Goal: Information Seeking & Learning: Learn about a topic

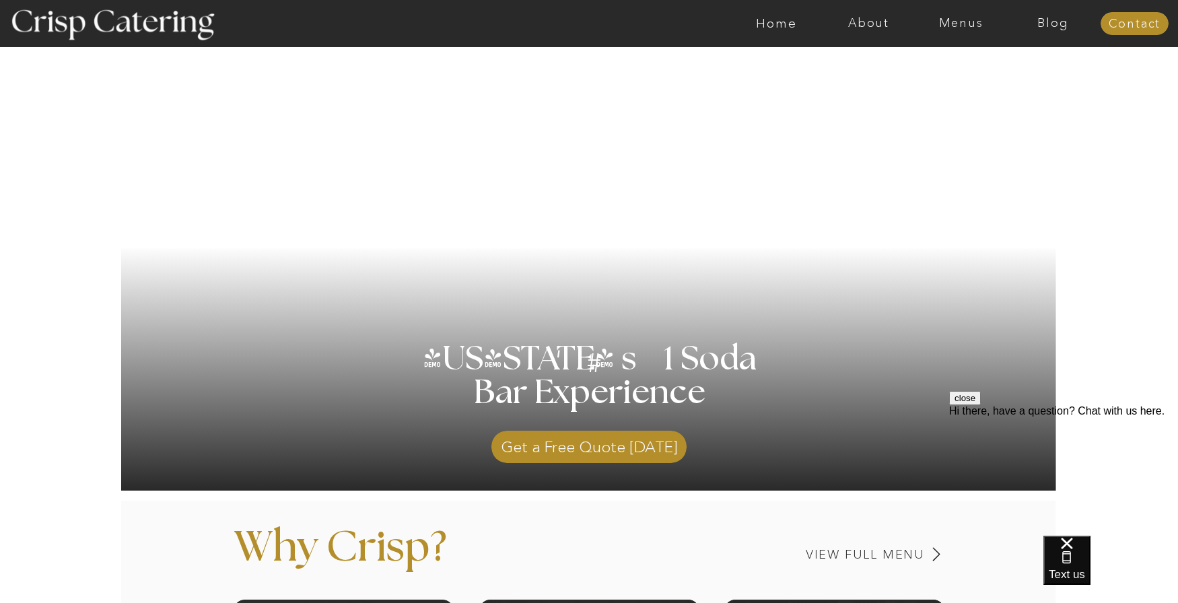
scroll to position [67, 0]
click at [954, 23] on nav "Menus" at bounding box center [961, 23] width 92 height 13
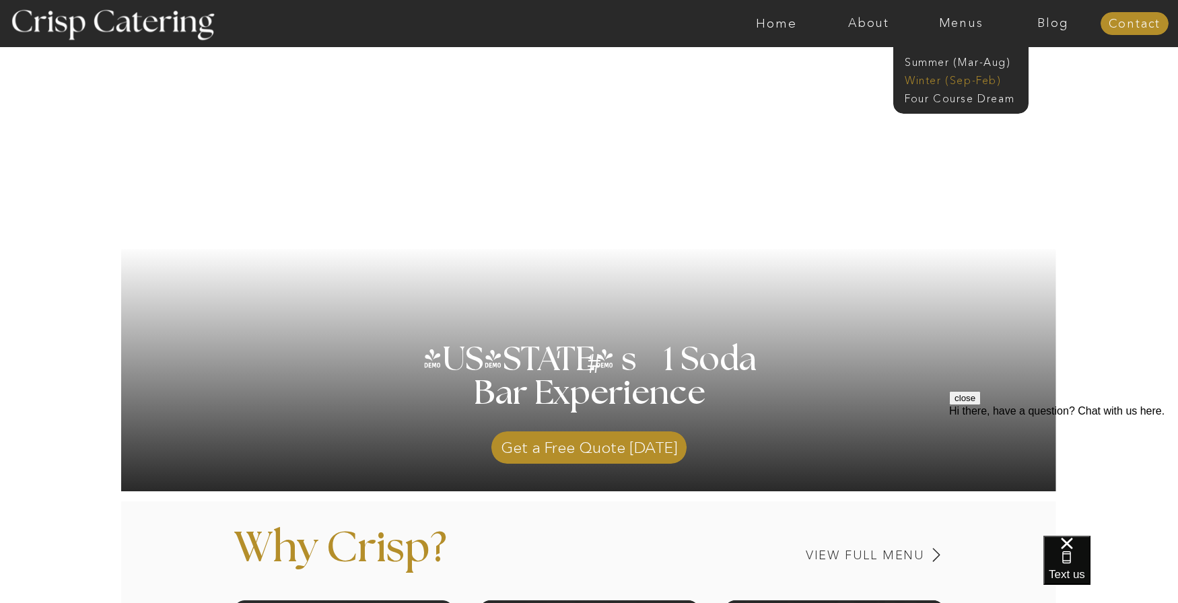
click at [938, 80] on nav "Winter (Sep-Feb)" at bounding box center [960, 79] width 110 height 13
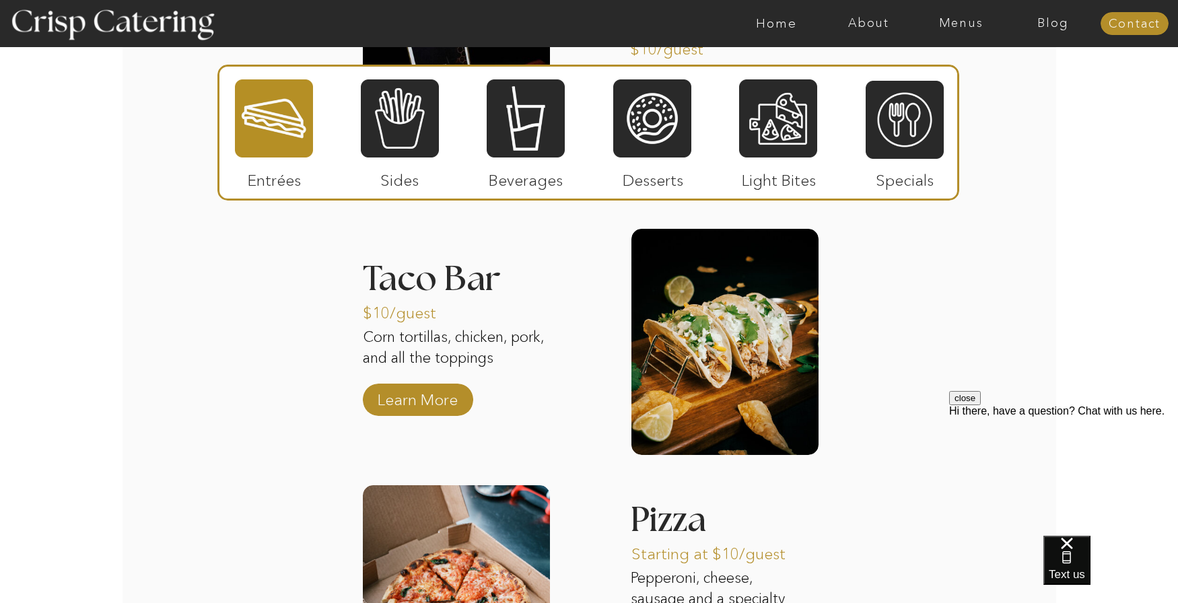
scroll to position [1741, 0]
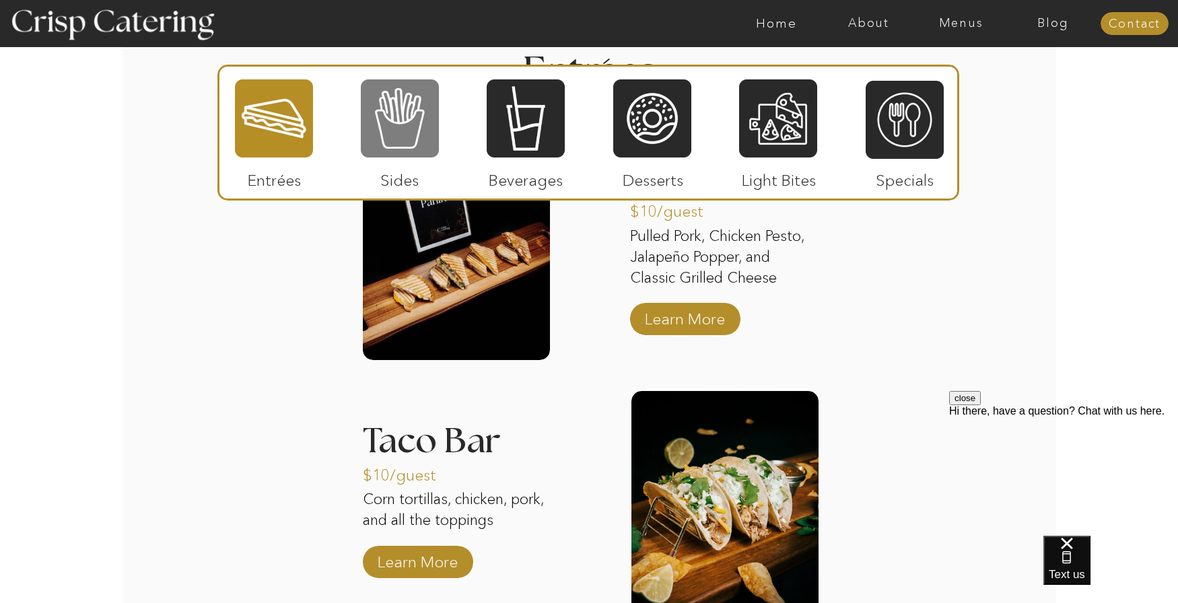
click at [413, 110] on div at bounding box center [400, 118] width 78 height 81
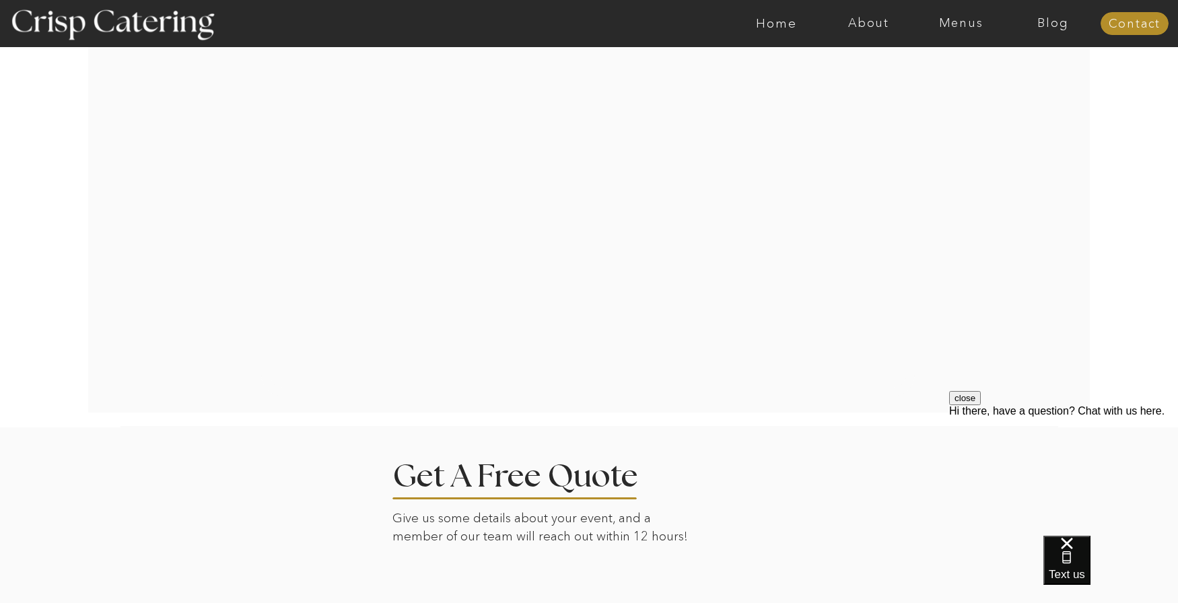
scroll to position [2751, 0]
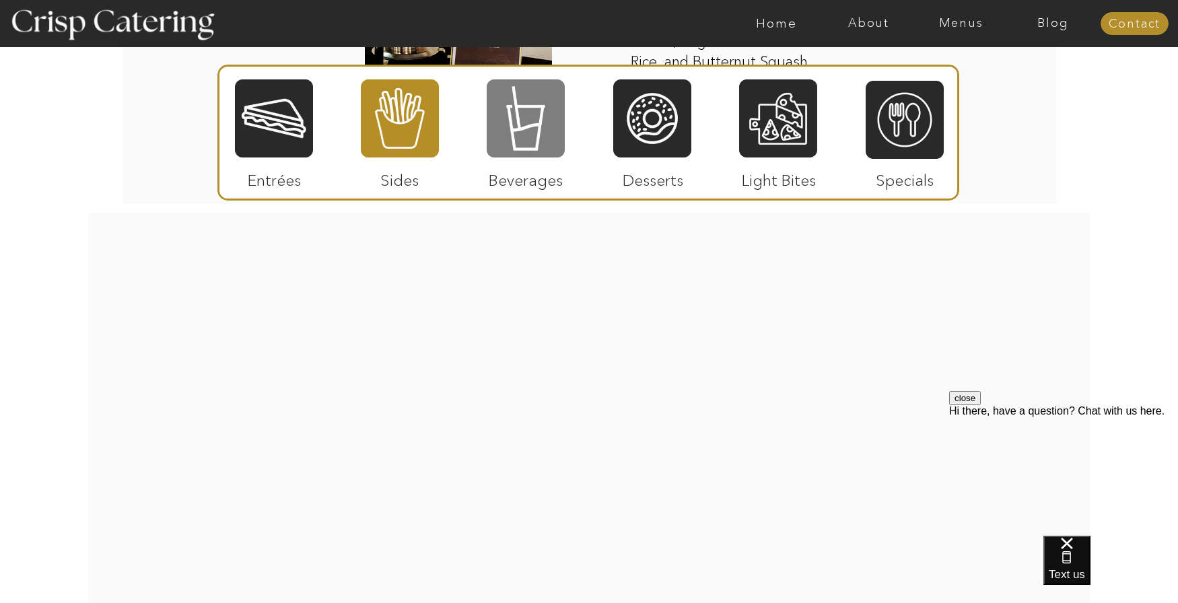
click at [549, 132] on div at bounding box center [526, 118] width 78 height 81
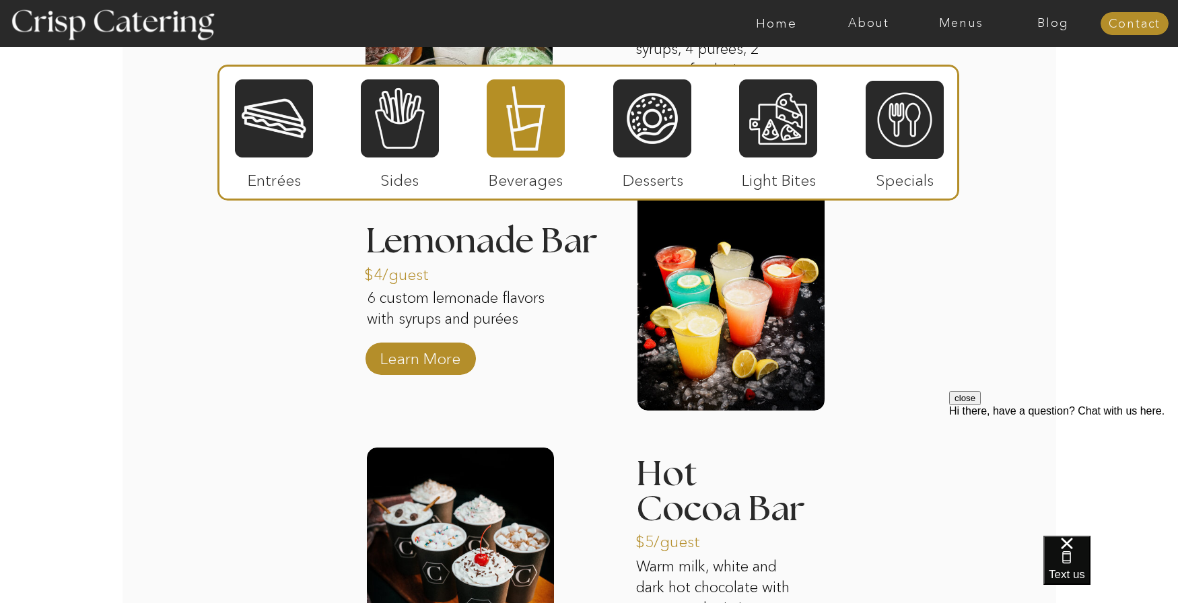
scroll to position [2152, 0]
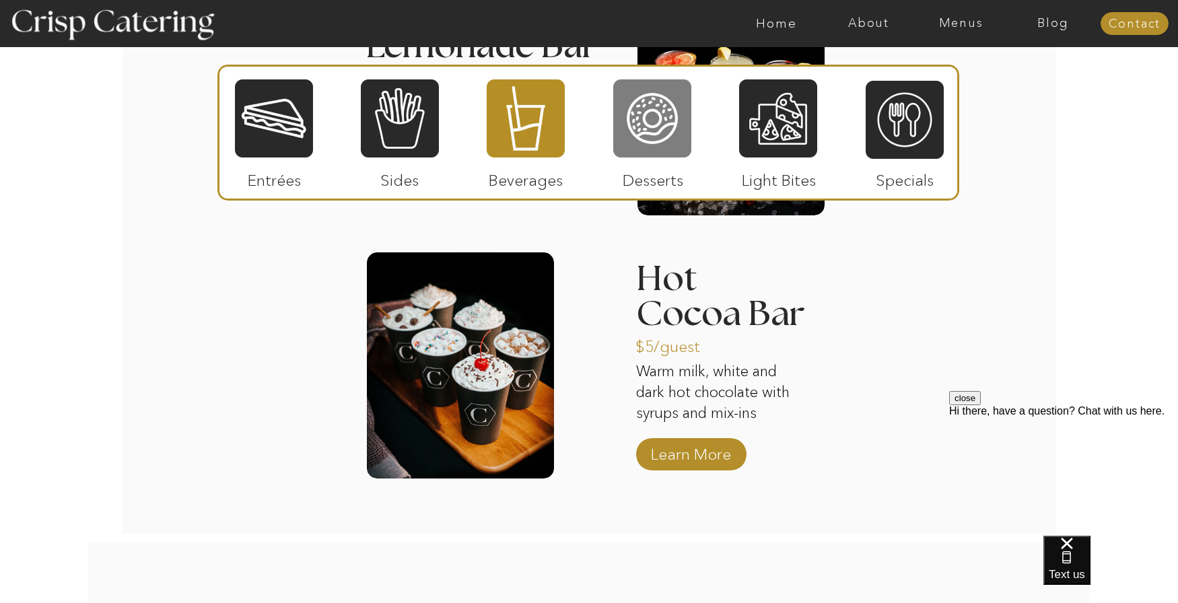
click at [666, 130] on div at bounding box center [652, 118] width 78 height 81
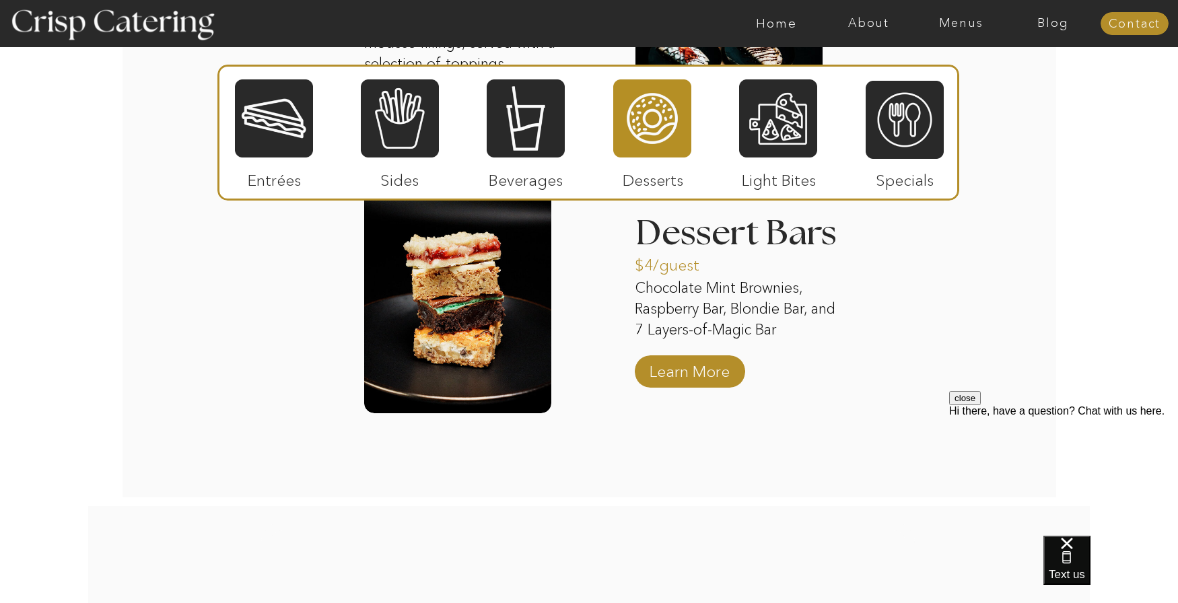
scroll to position [2219, 0]
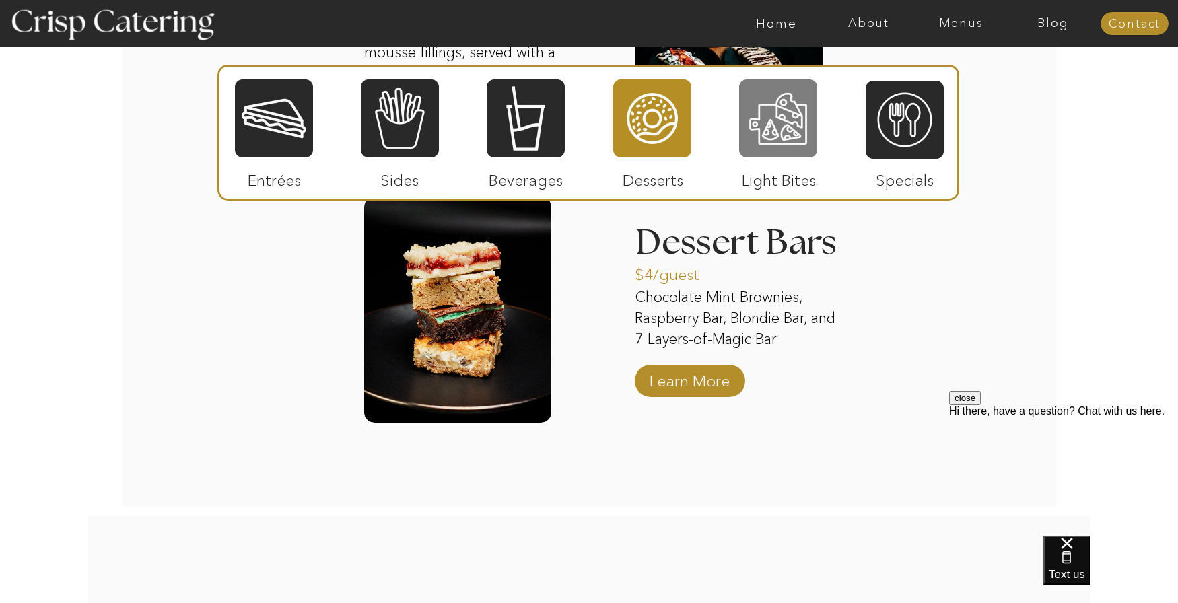
click at [801, 137] on div at bounding box center [778, 118] width 78 height 81
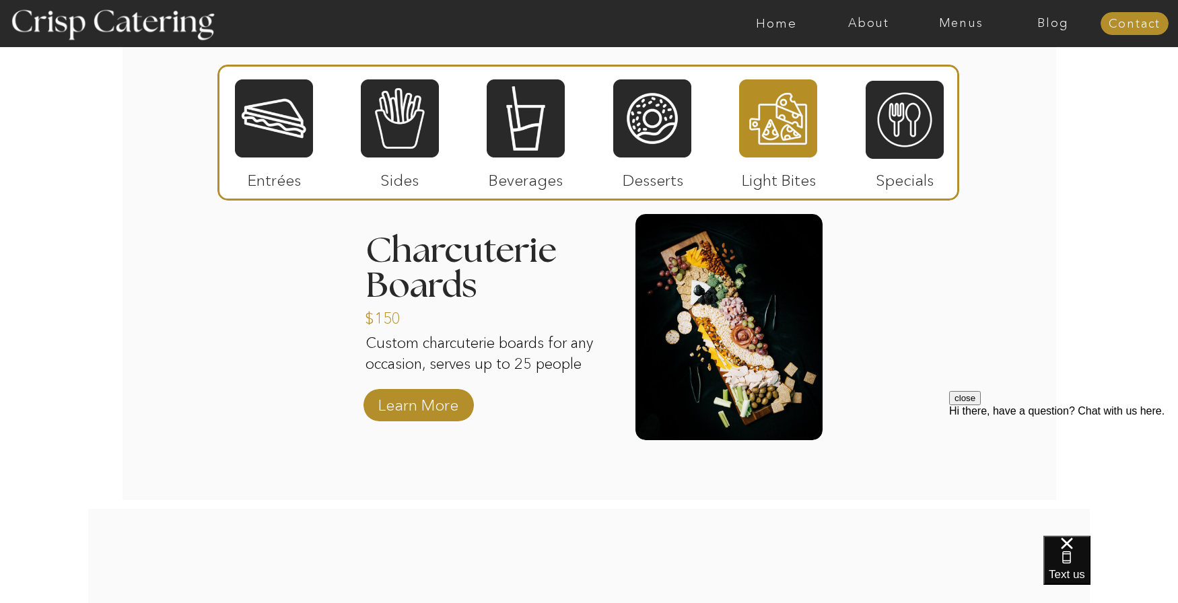
scroll to position [1654, 0]
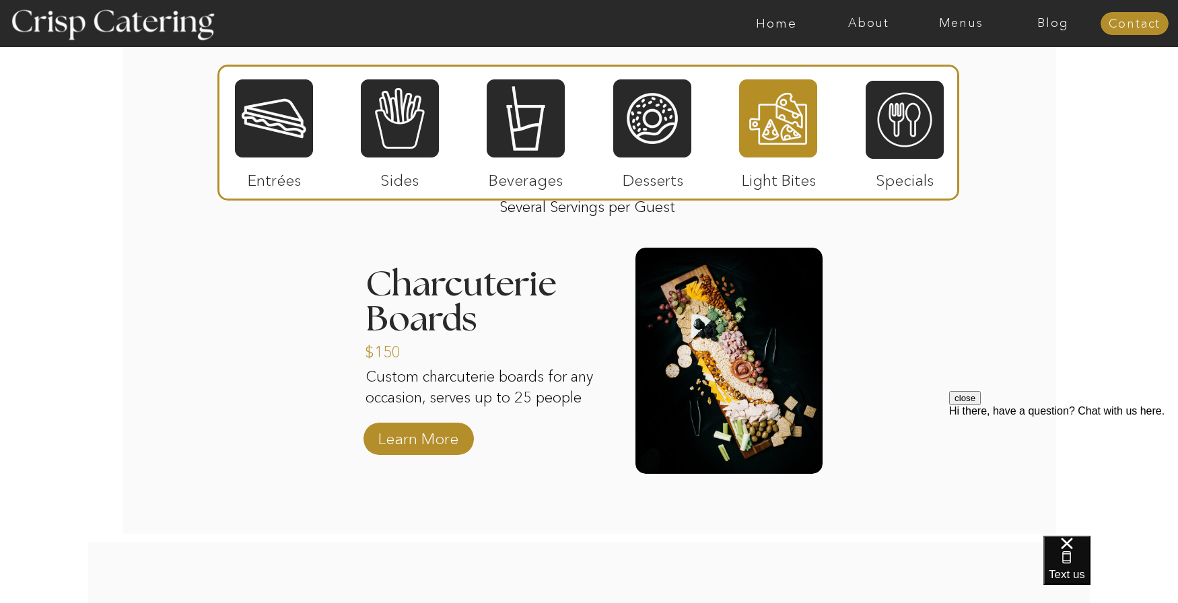
click at [471, 438] on div at bounding box center [418, 439] width 110 height 32
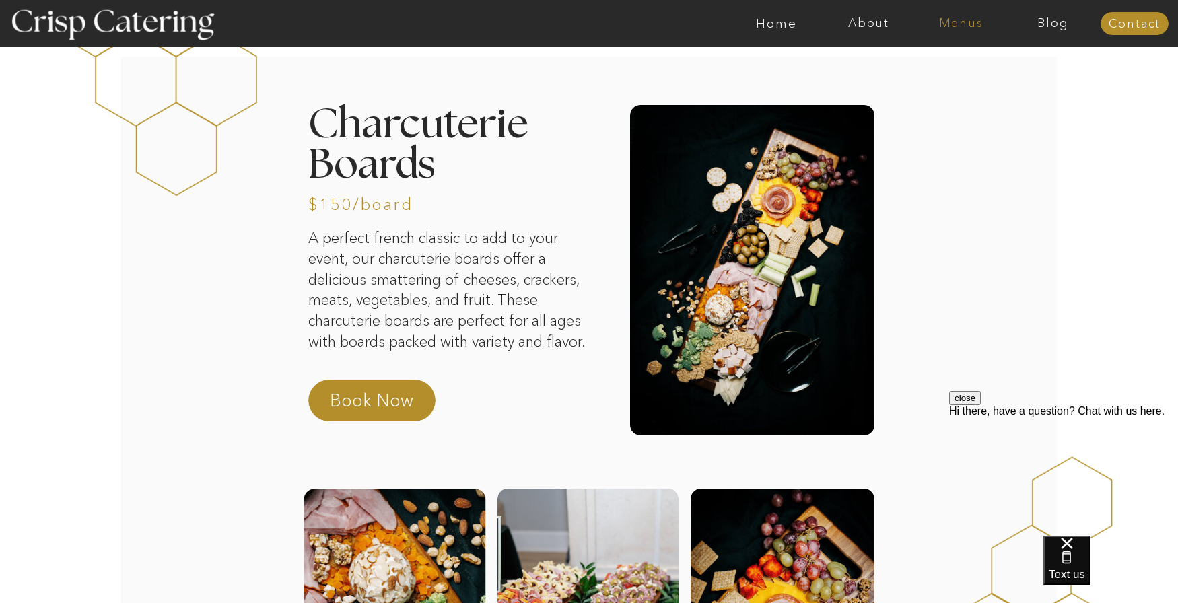
click at [947, 17] on nav "Menus" at bounding box center [961, 23] width 92 height 13
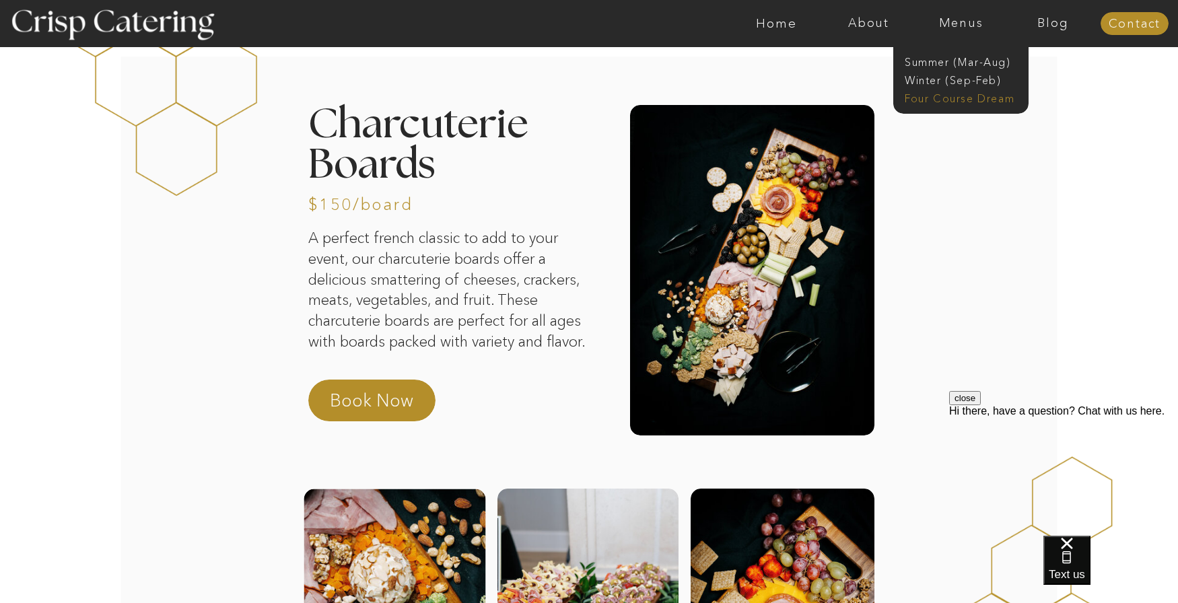
click at [964, 100] on nav "Four Course Dream" at bounding box center [965, 97] width 120 height 13
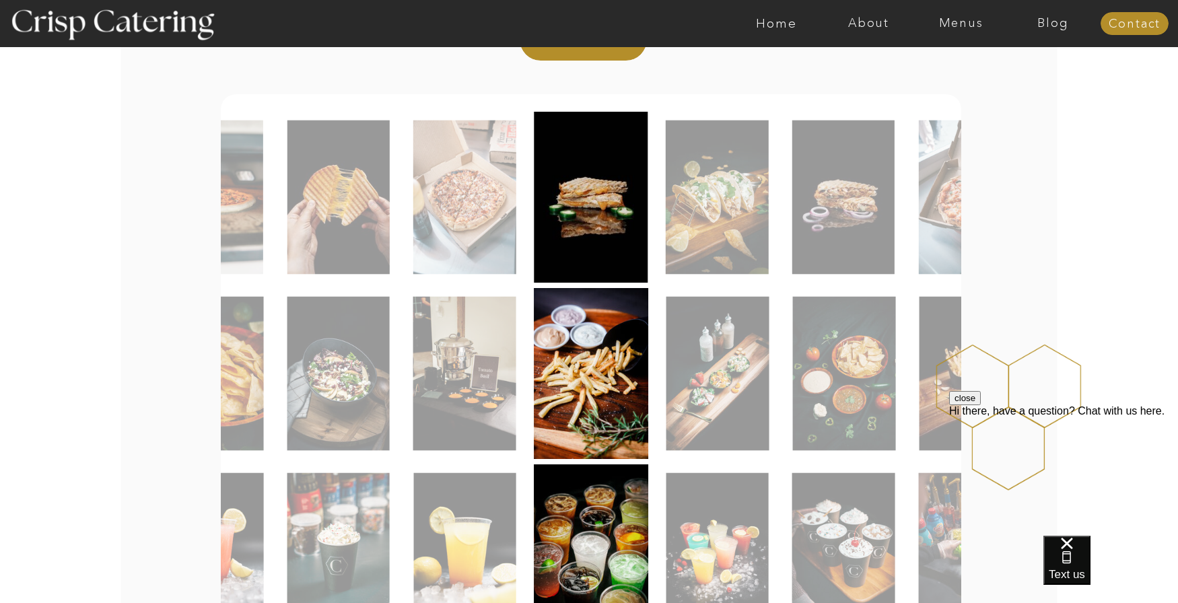
scroll to position [269, 0]
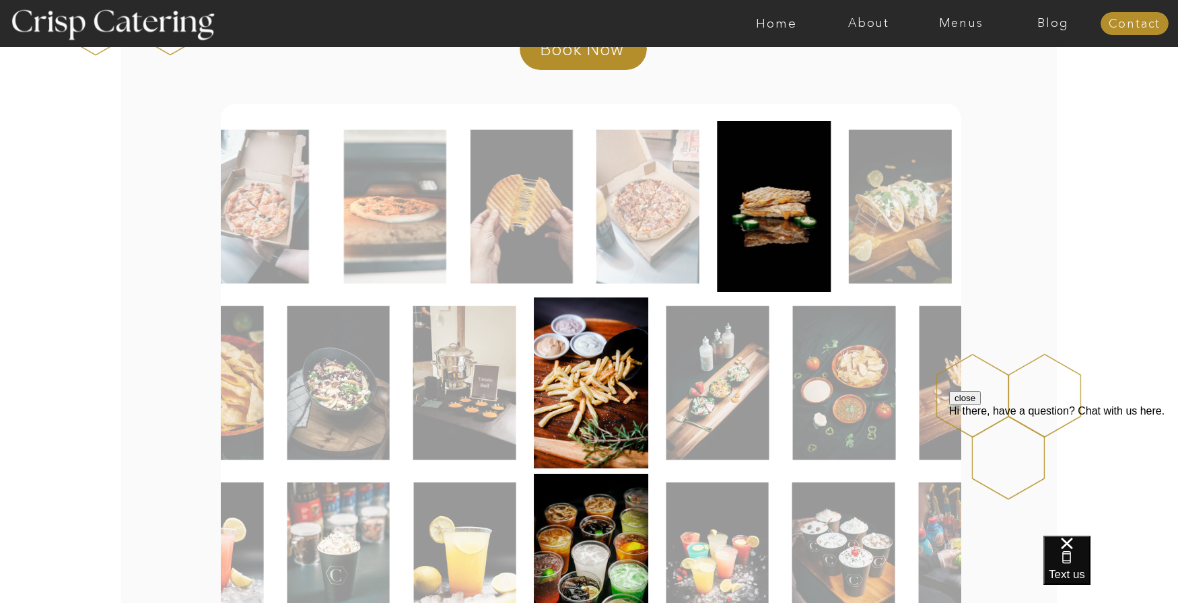
click at [651, 219] on img at bounding box center [647, 207] width 103 height 154
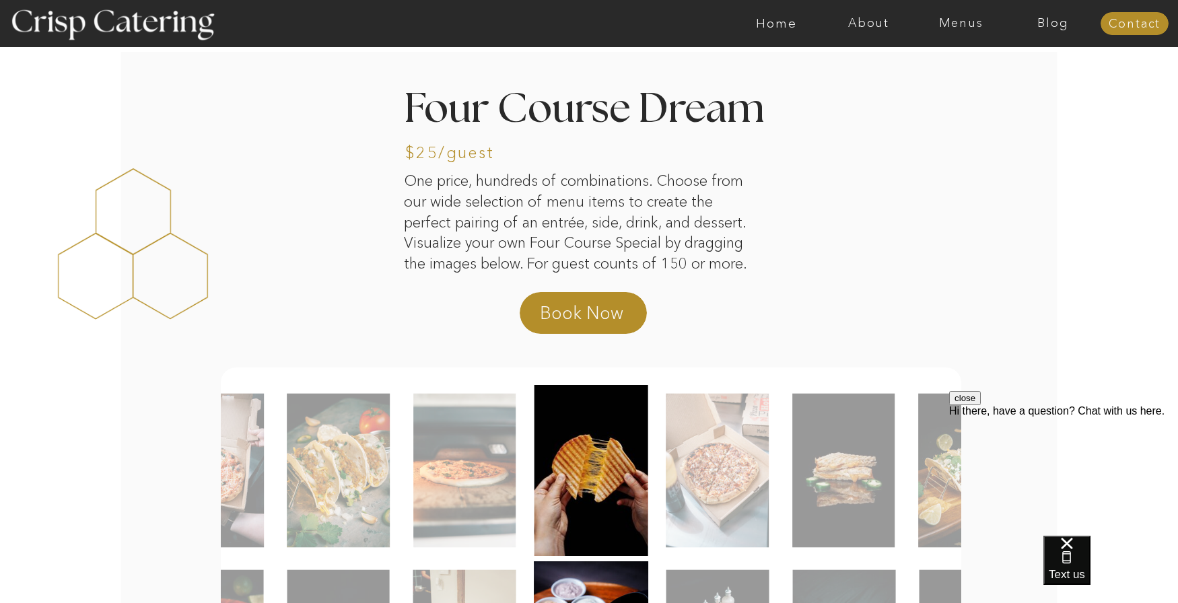
scroll to position [0, 0]
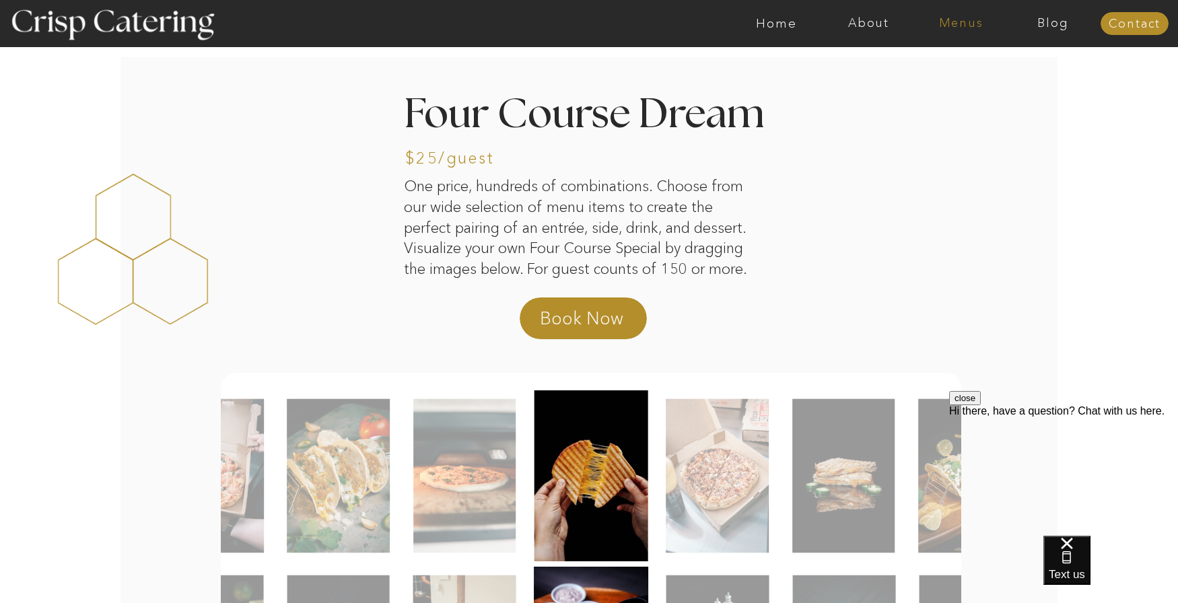
click at [944, 21] on nav "Menus" at bounding box center [961, 23] width 92 height 13
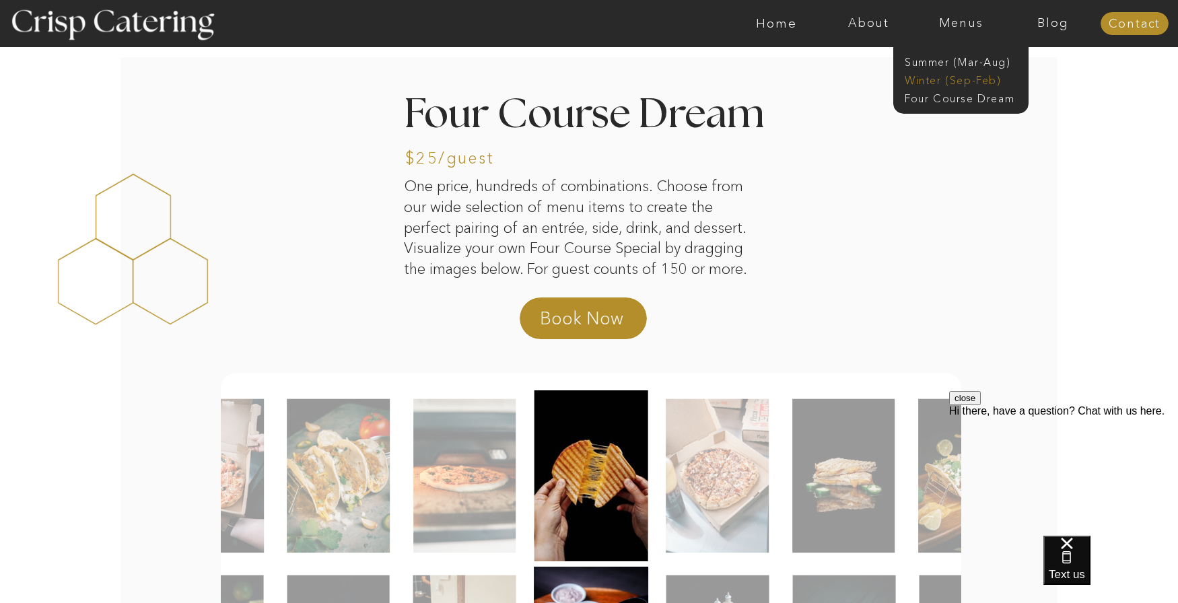
click at [934, 80] on nav "Winter (Sep-Feb)" at bounding box center [960, 79] width 110 height 13
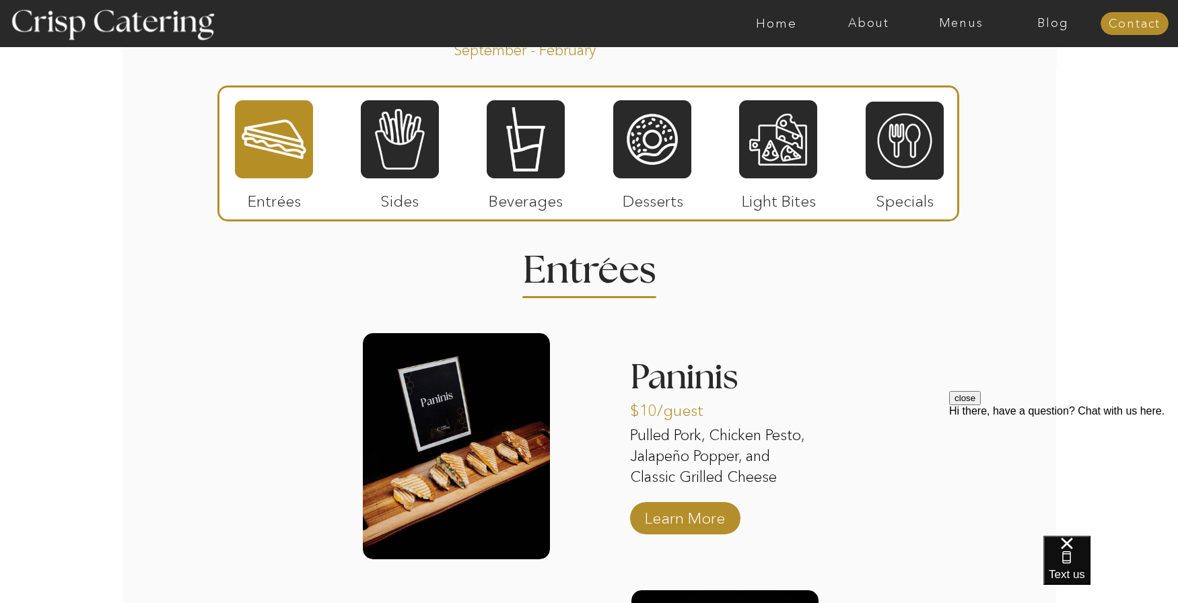
scroll to position [1548, 0]
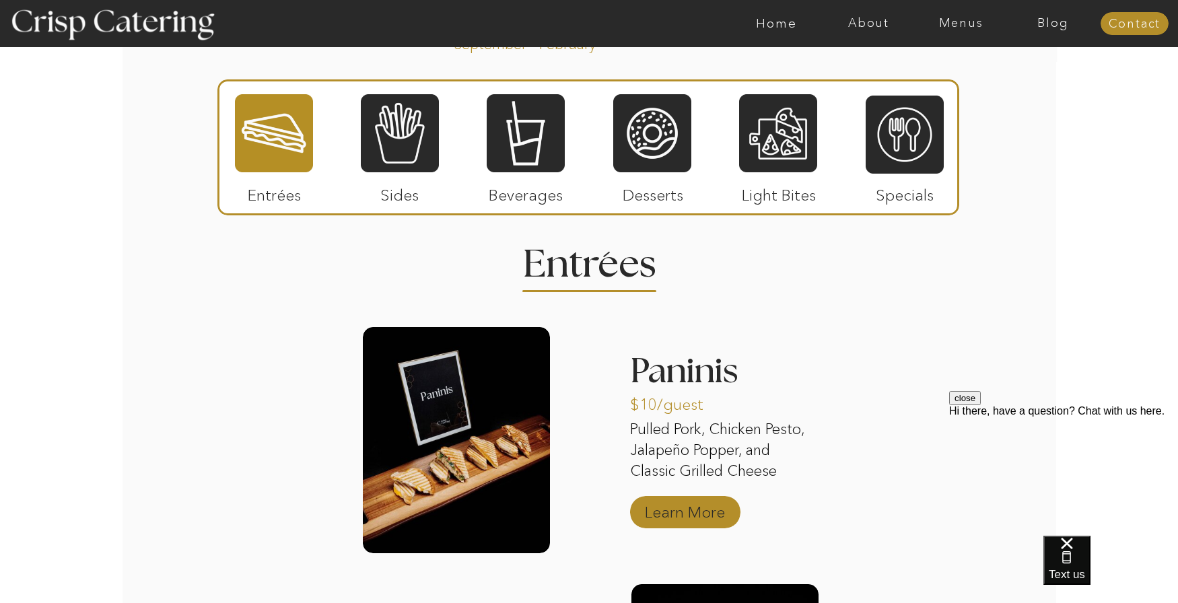
click at [685, 504] on p "Learn More" at bounding box center [685, 508] width 90 height 39
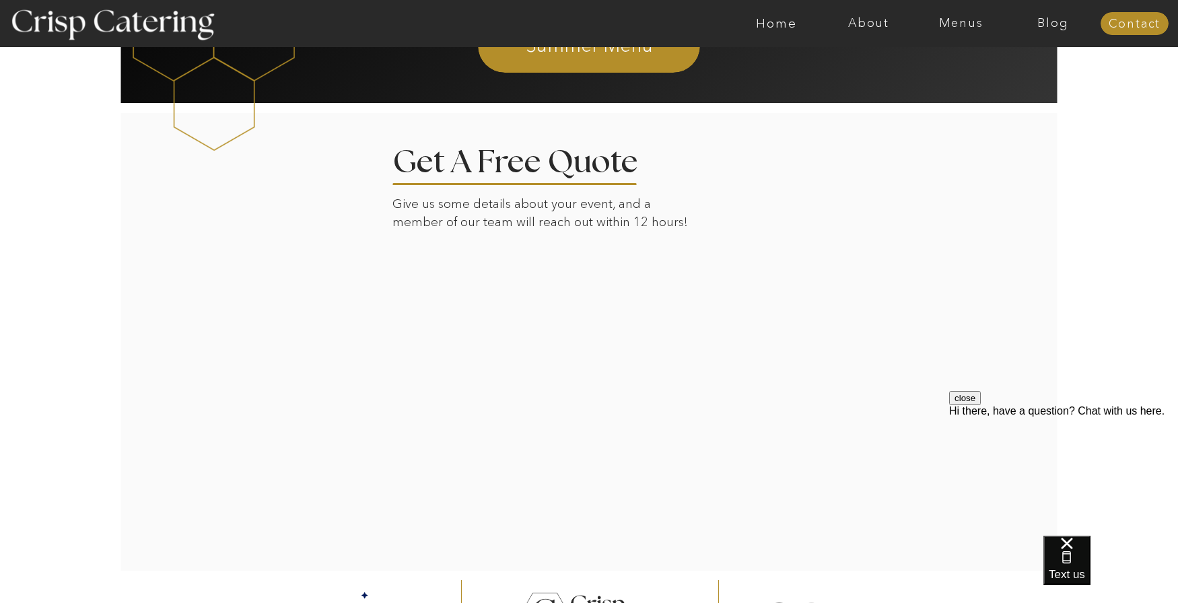
scroll to position [2255, 0]
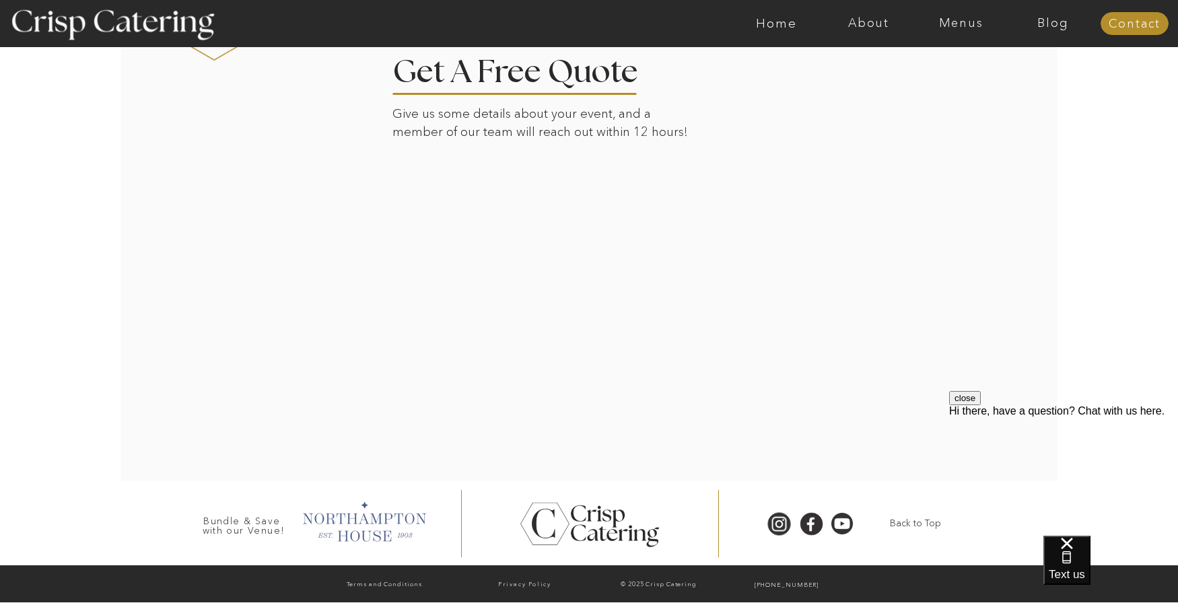
click at [372, 524] on div at bounding box center [363, 520] width 137 height 46
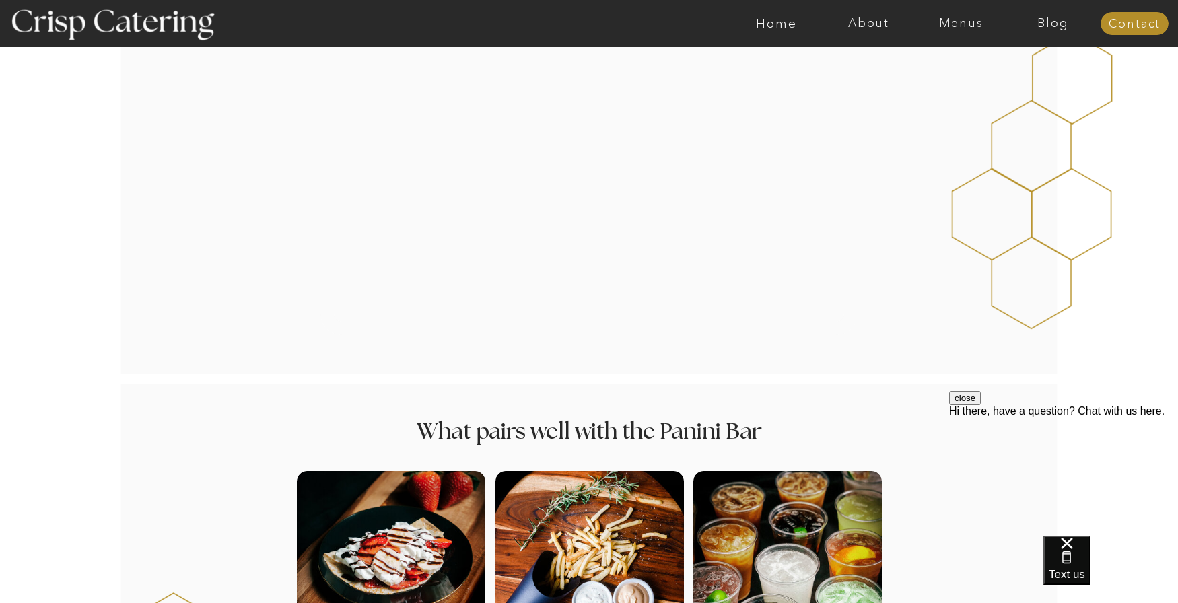
scroll to position [1380, 0]
